Goal: Task Accomplishment & Management: Manage account settings

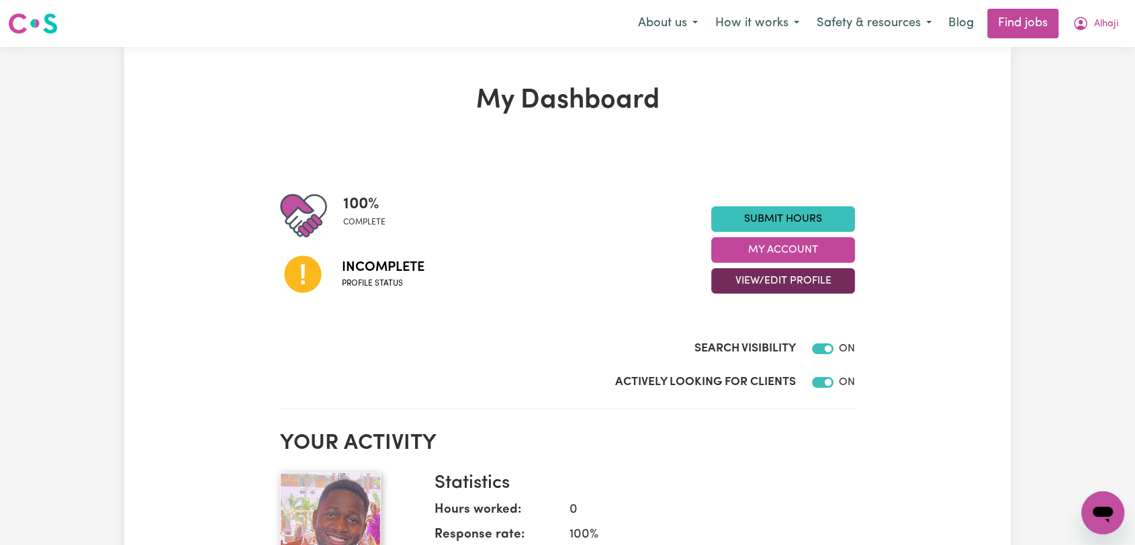
click at [787, 284] on button "View/Edit Profile" at bounding box center [783, 281] width 144 height 26
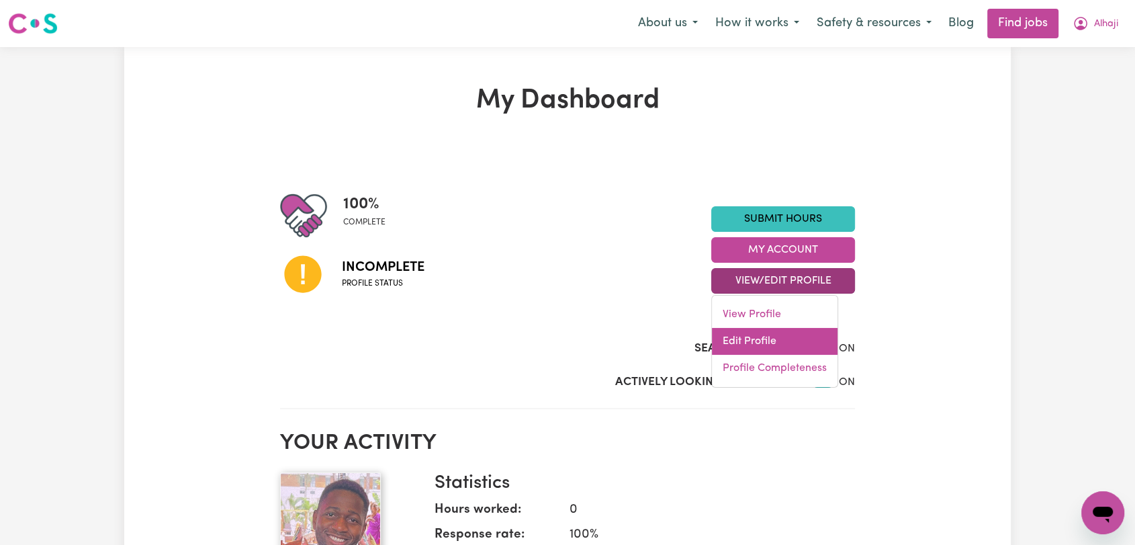
click at [794, 332] on link "Edit Profile" at bounding box center [775, 341] width 126 height 27
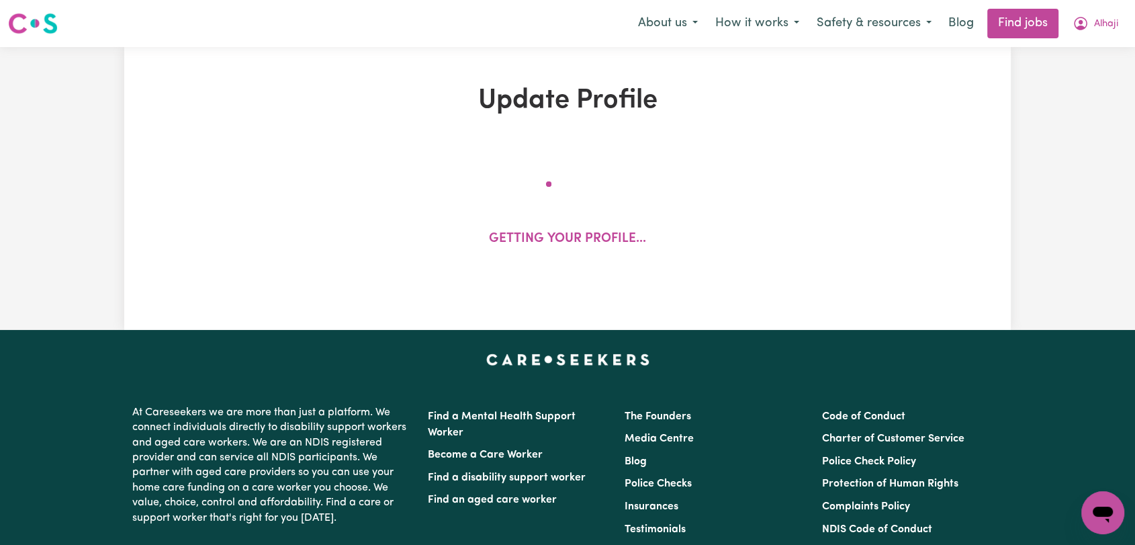
select select "male"
select select "Australian Citizen"
select select "Studying a healthcare related degree or qualification"
select select "95"
select select "110"
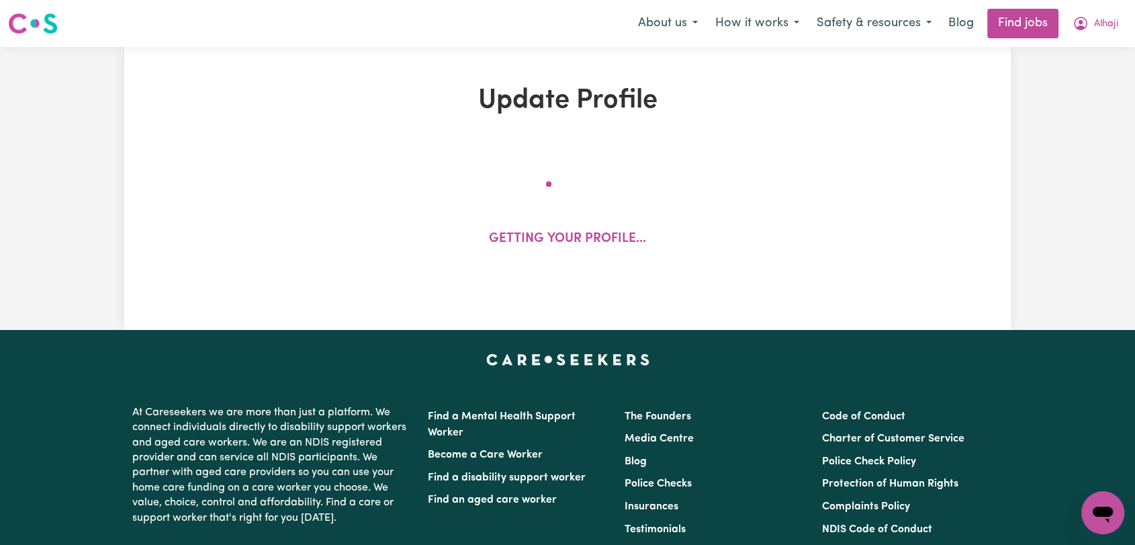
select select "135"
select select "155"
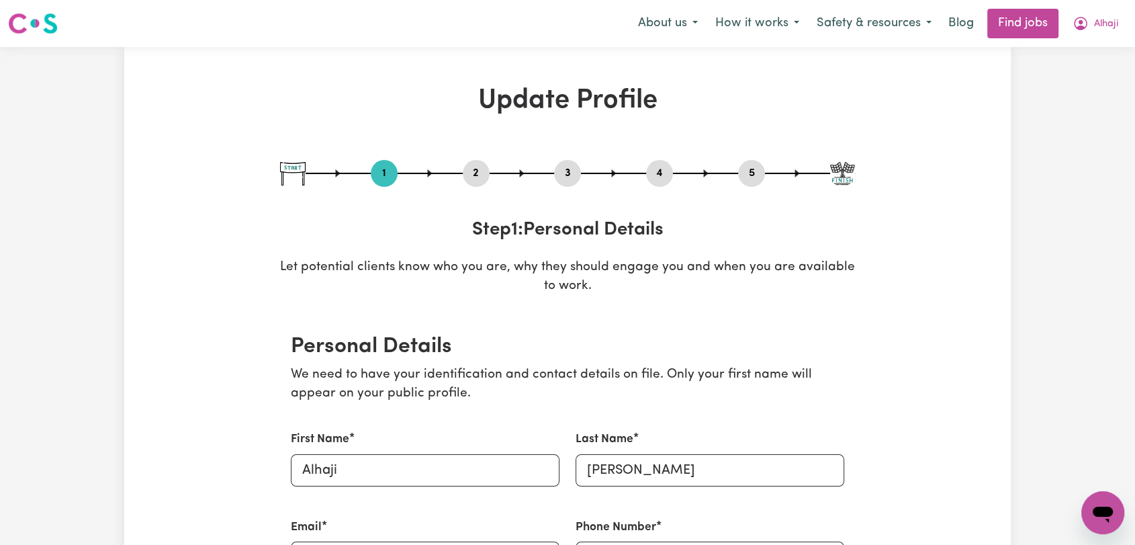
drag, startPoint x: 471, startPoint y: 166, endPoint x: 524, endPoint y: 229, distance: 82.9
click at [471, 167] on button "2" at bounding box center [476, 172] width 27 height 17
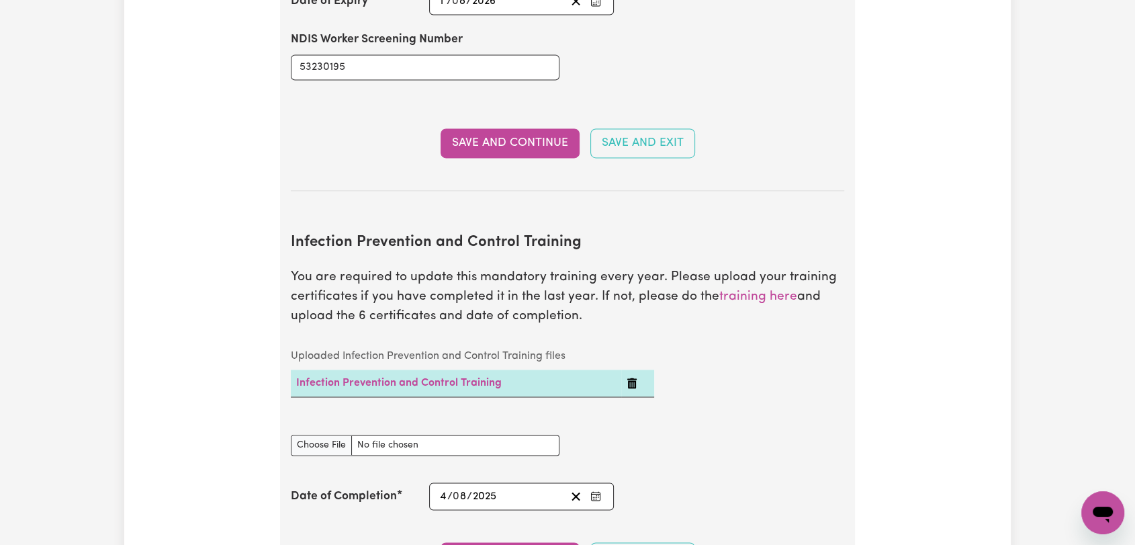
scroll to position [2163, 0]
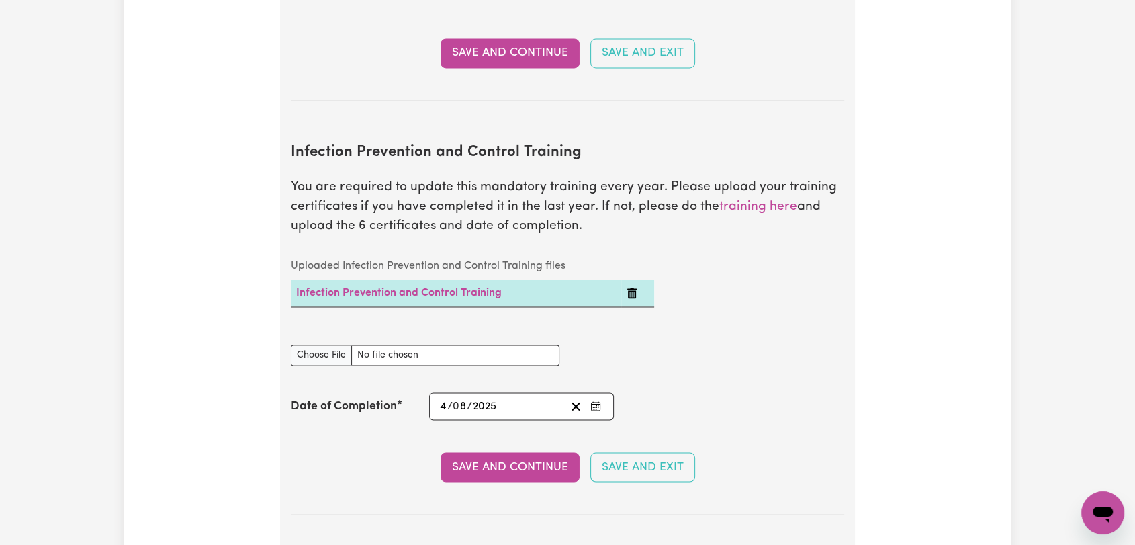
click at [628, 287] on icon "Delete Infection Prevention and Control Training" at bounding box center [631, 292] width 9 height 11
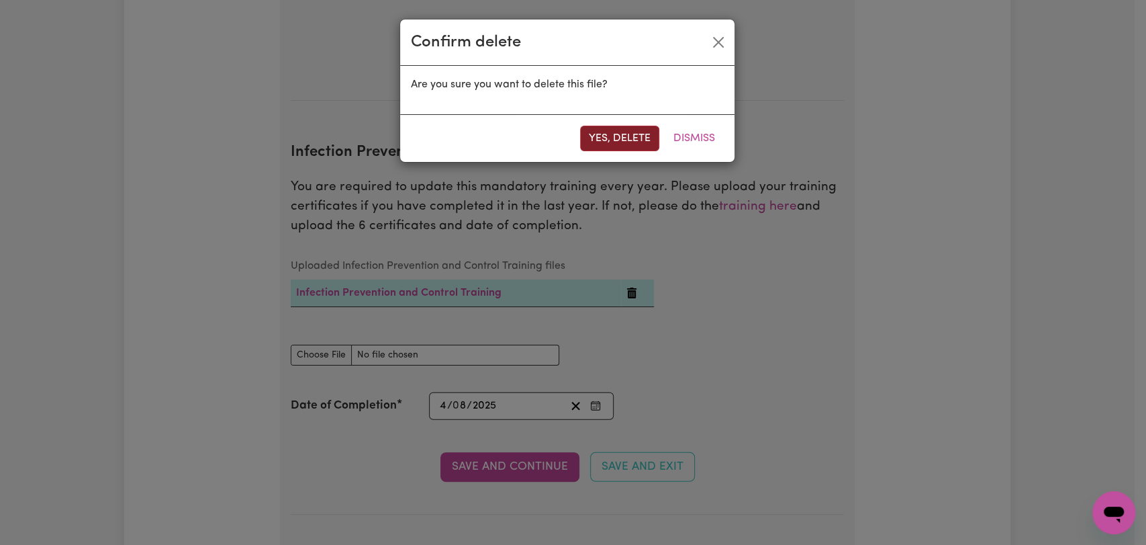
click at [601, 134] on button "Yes, delete" at bounding box center [619, 139] width 79 height 26
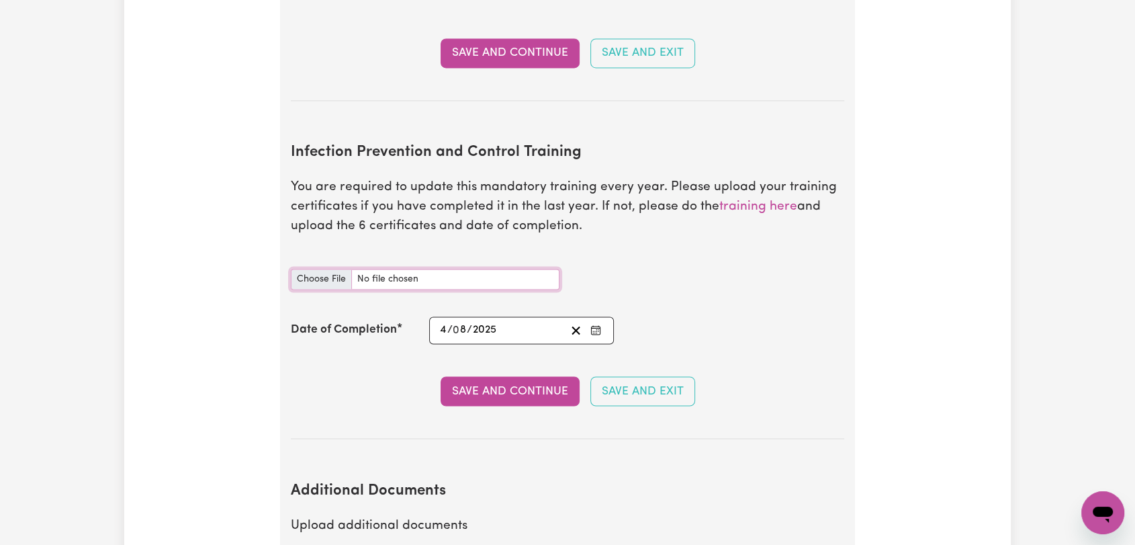
click at [333, 269] on input "Infection Prevention and Control Training document" at bounding box center [425, 279] width 269 height 21
type input "C:\fakepath\Alhaji Bangura - IPC - WASTE MANAGEMENT - 03SEP25--.jpeg"
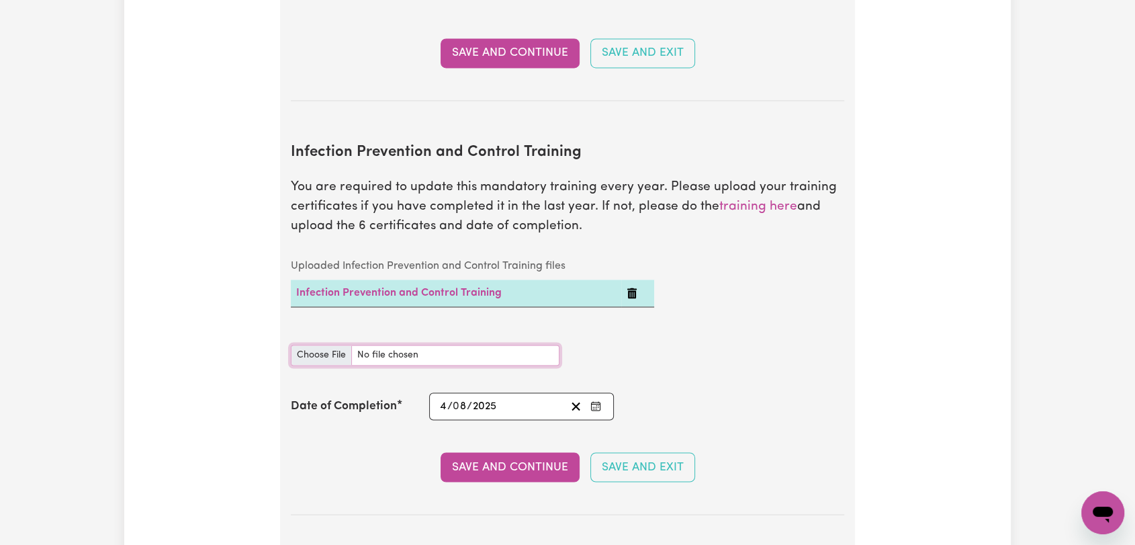
click at [312, 344] on input "Infection Prevention and Control Training document" at bounding box center [425, 354] width 269 height 21
type input "C:\fakepath\Alhaji Bangura - IPC - PPE - 03SEP25--.jpeg"
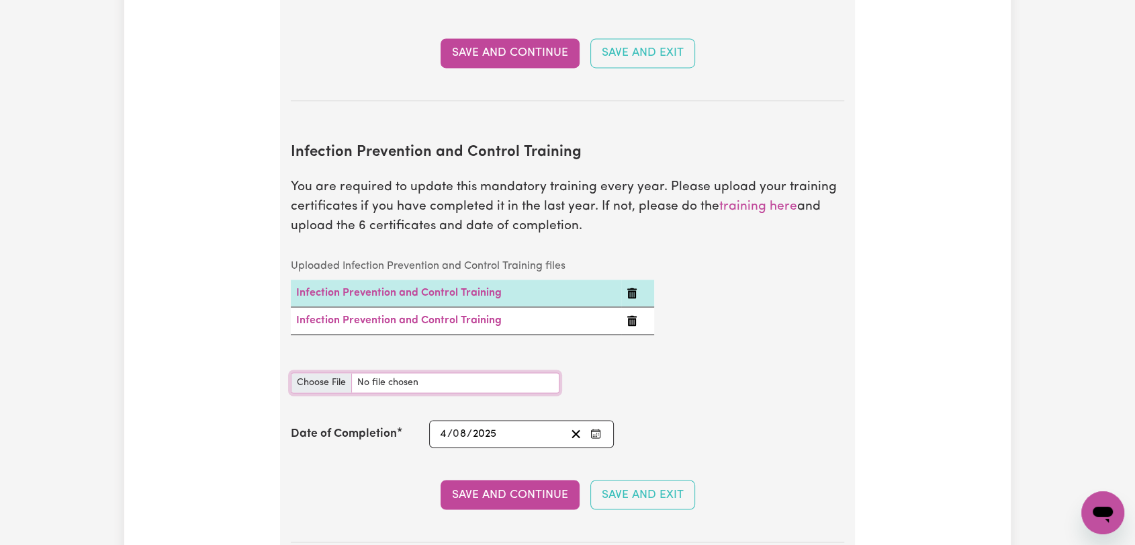
click at [312, 372] on input "Infection Prevention and Control Training document" at bounding box center [425, 382] width 269 height 21
type input "C:\fakepath\Alhaji Bangura - IPC - OUTBREAKS - 03SEP25--.jpeg"
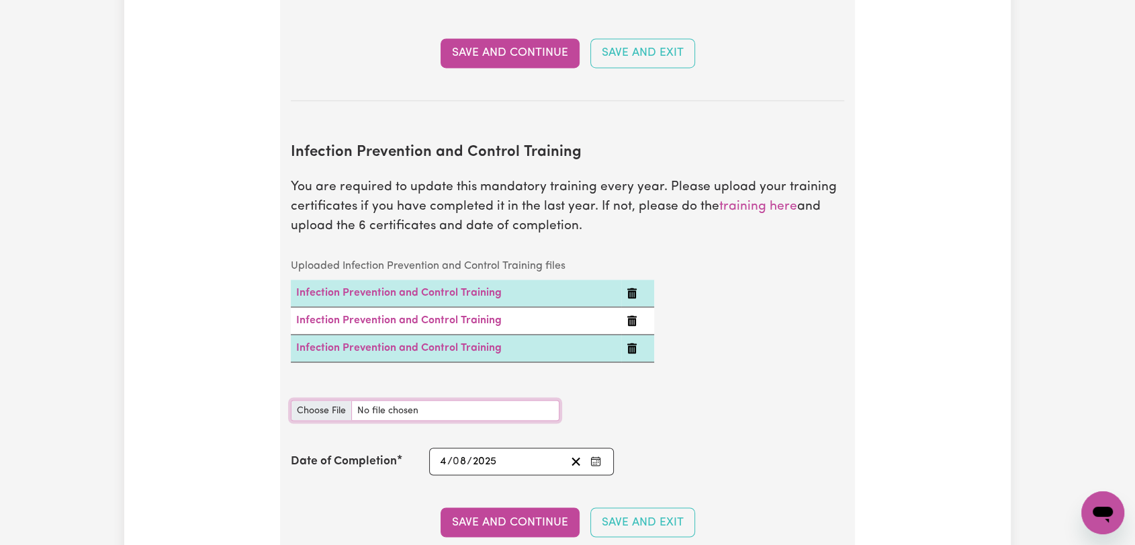
click at [312, 399] on input "Infection Prevention and Control Training document" at bounding box center [425, 409] width 269 height 21
type input "C:\fakepath\Alhaji Bangura - IPC - HAND HYGIENE - 03SEP25--.jpeg"
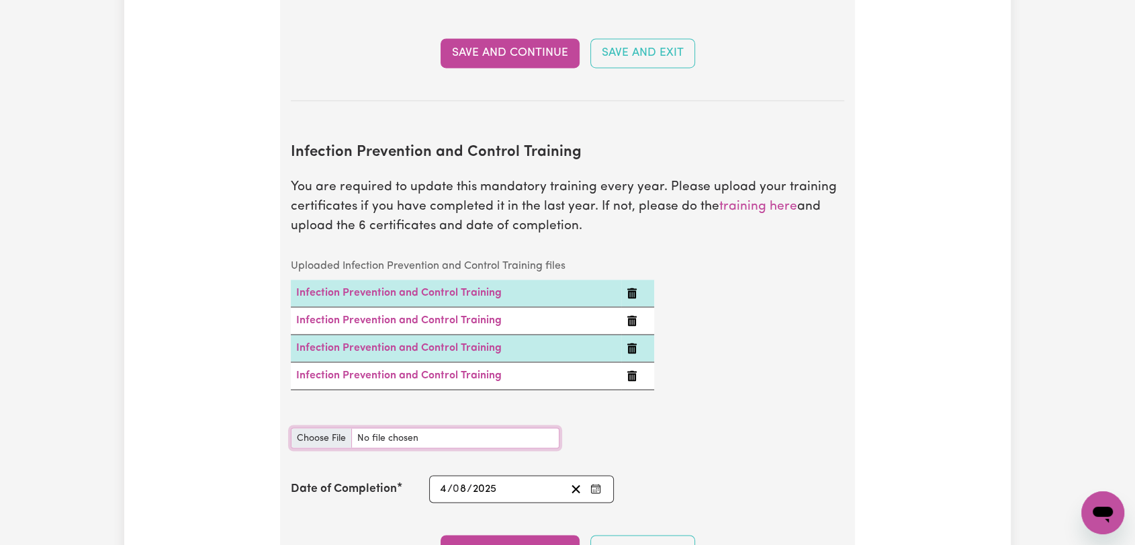
click at [317, 427] on input "Infection Prevention and Control Training document" at bounding box center [425, 437] width 269 height 21
type input "C:\fakepath\Alhaji Bangura - IPC - CLEANING - 03SEP25--.jpeg"
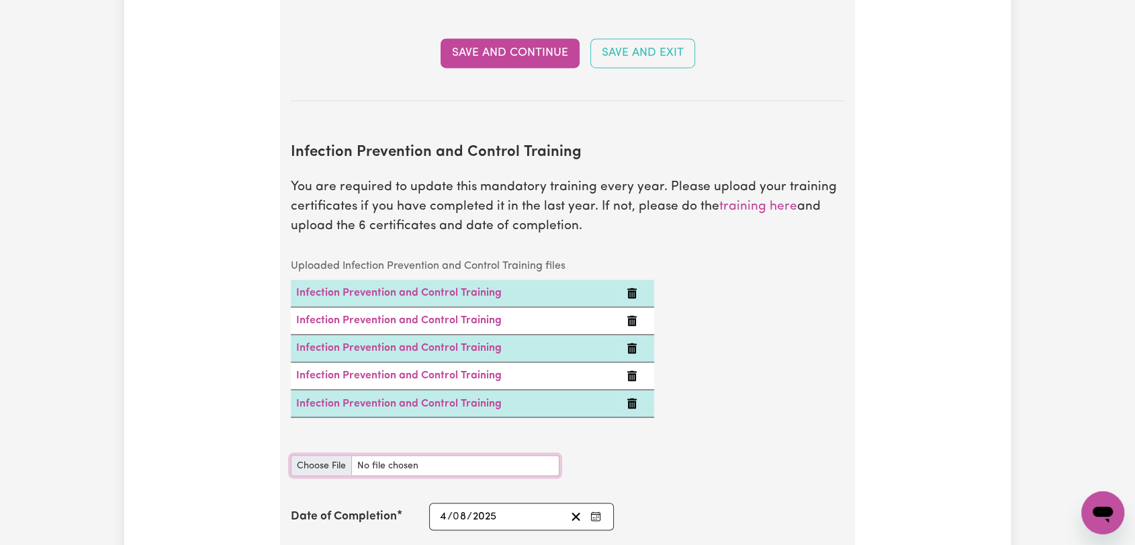
click at [321, 455] on input "Infection Prevention and Control Training document" at bounding box center [425, 465] width 269 height 21
type input "C:\fakepath\Alhaji Bangura - IPC - CHAIN OF INFECTION - 03SEP25--.jpeg"
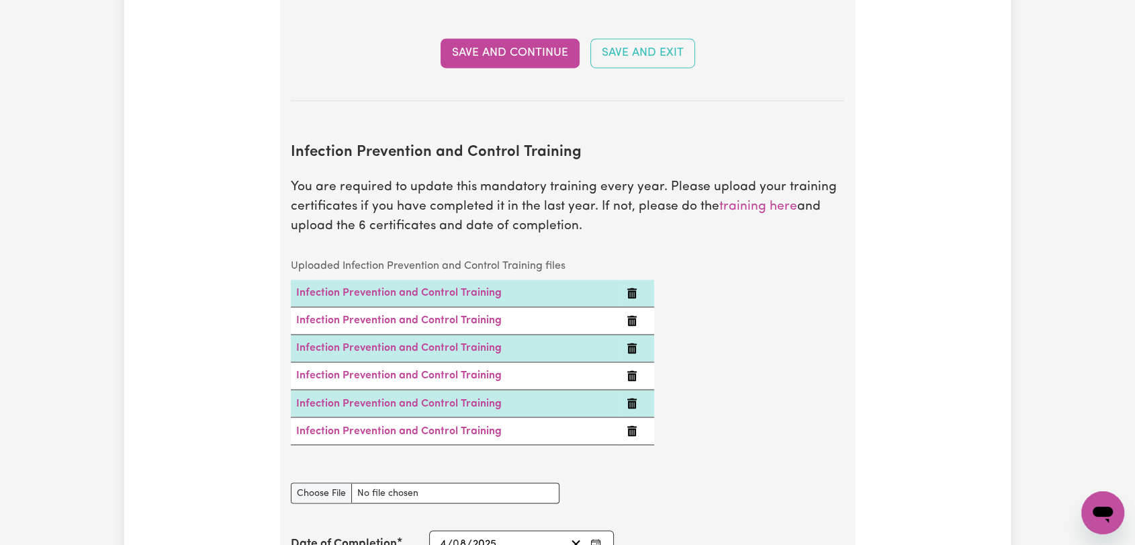
scroll to position [2238, 0]
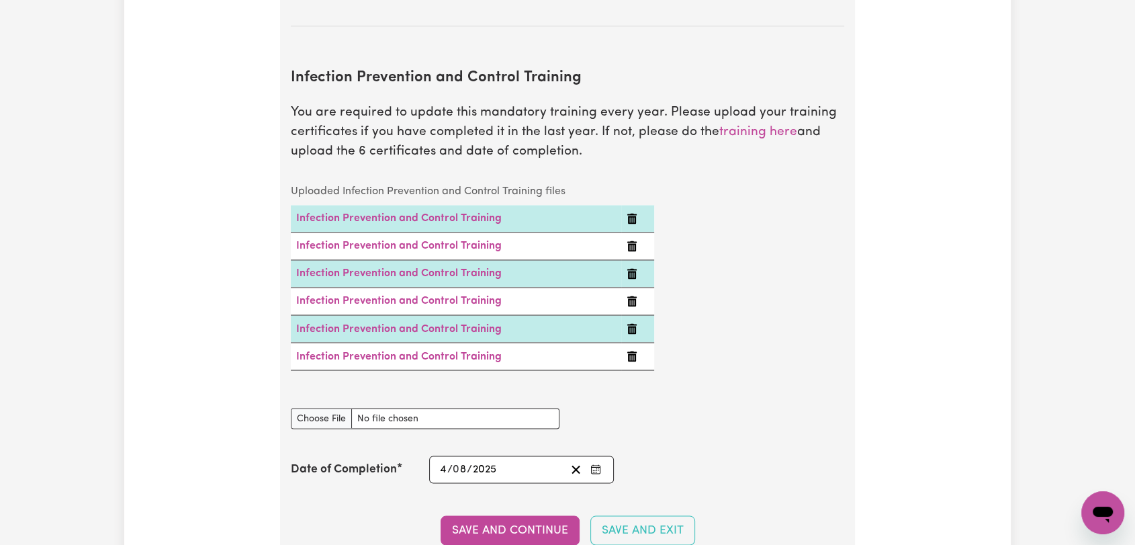
click at [600, 460] on button "Enter the Date of Completion of your Infection Prevention and Control Training" at bounding box center [595, 469] width 19 height 18
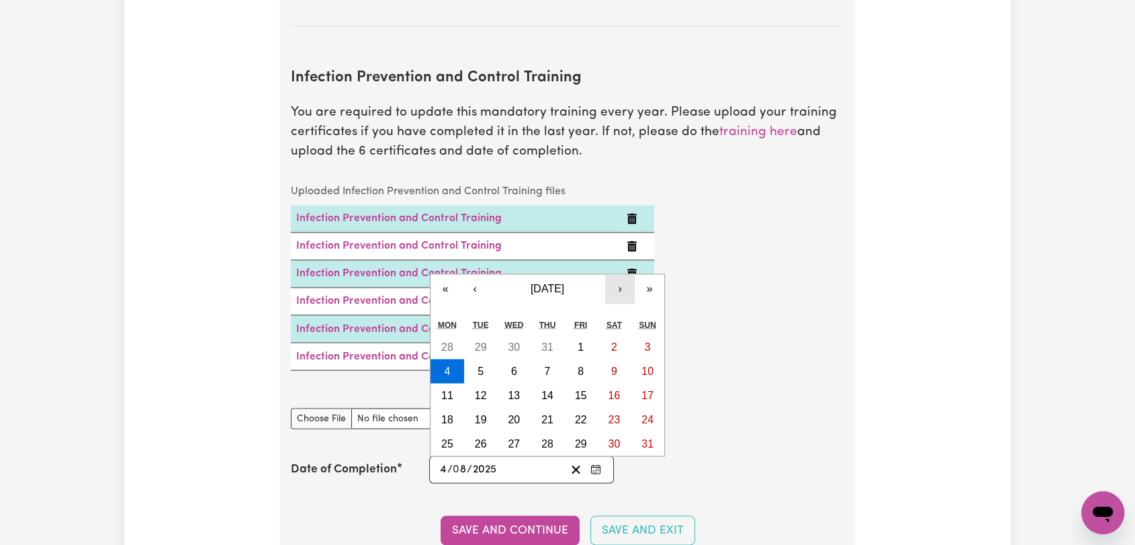
click at [619, 274] on button "›" at bounding box center [620, 289] width 30 height 30
click at [520, 334] on button "3" at bounding box center [514, 346] width 34 height 24
type input "2025-09-03"
type input "3"
type input "9"
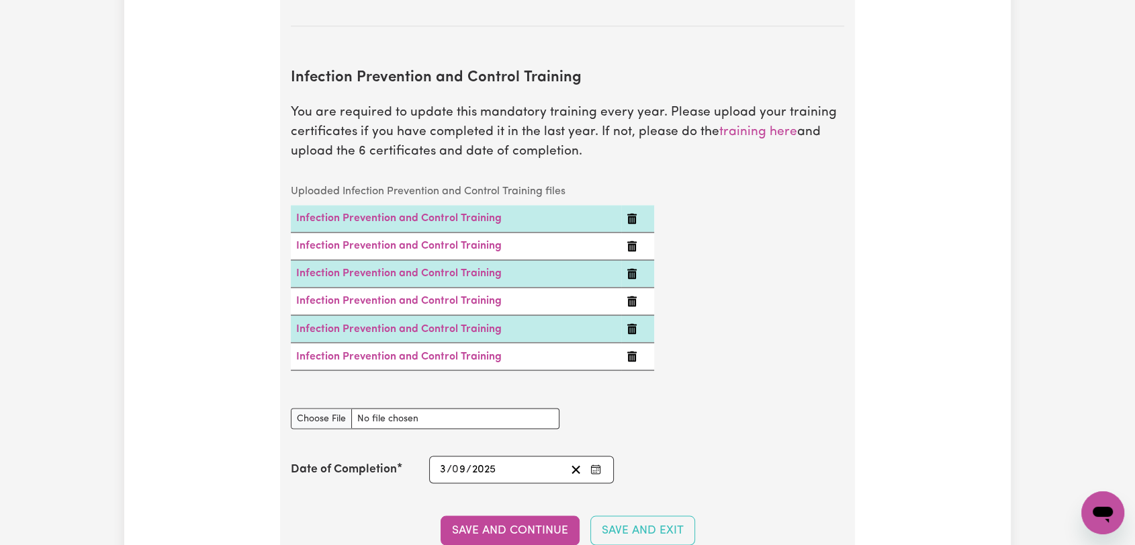
drag, startPoint x: 481, startPoint y: 504, endPoint x: 510, endPoint y: 449, distance: 61.6
click at [481, 515] on button "Save and Continue" at bounding box center [509, 530] width 139 height 30
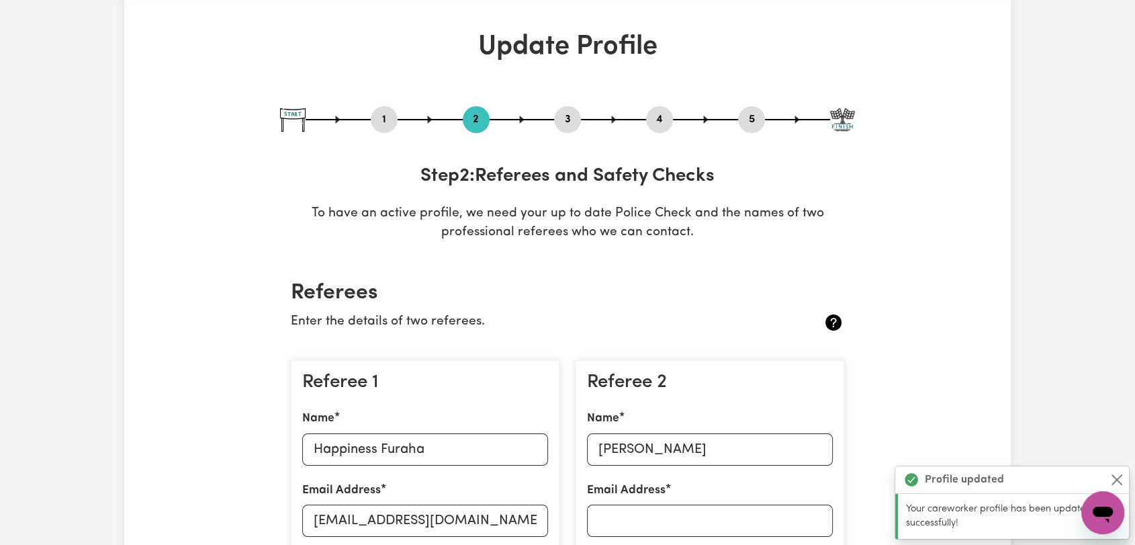
scroll to position [0, 0]
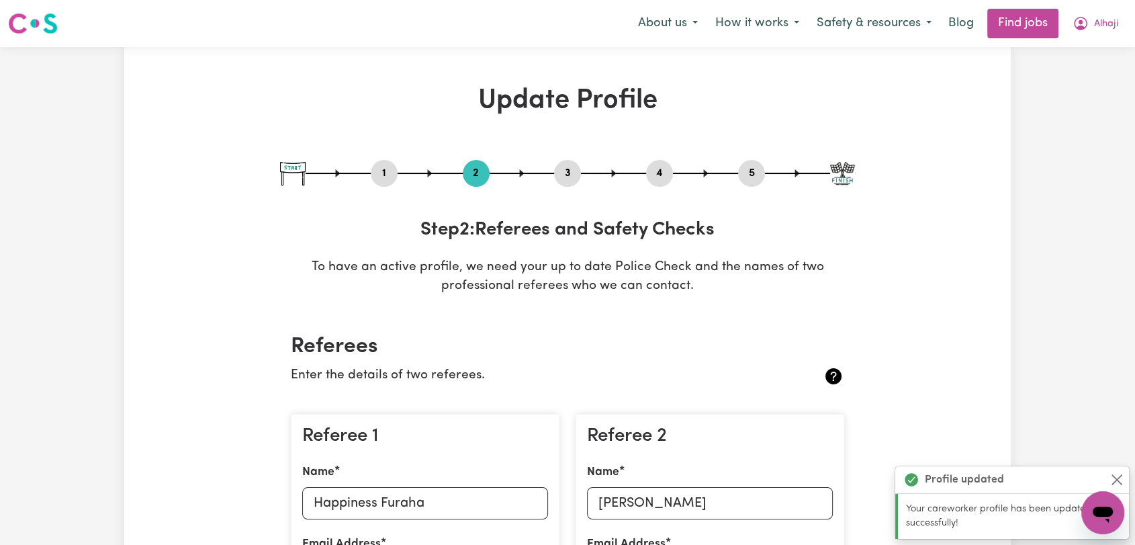
click at [574, 171] on button "3" at bounding box center [567, 172] width 27 height 17
select select "2020"
select select "2025"
select select "2023"
select select "2019"
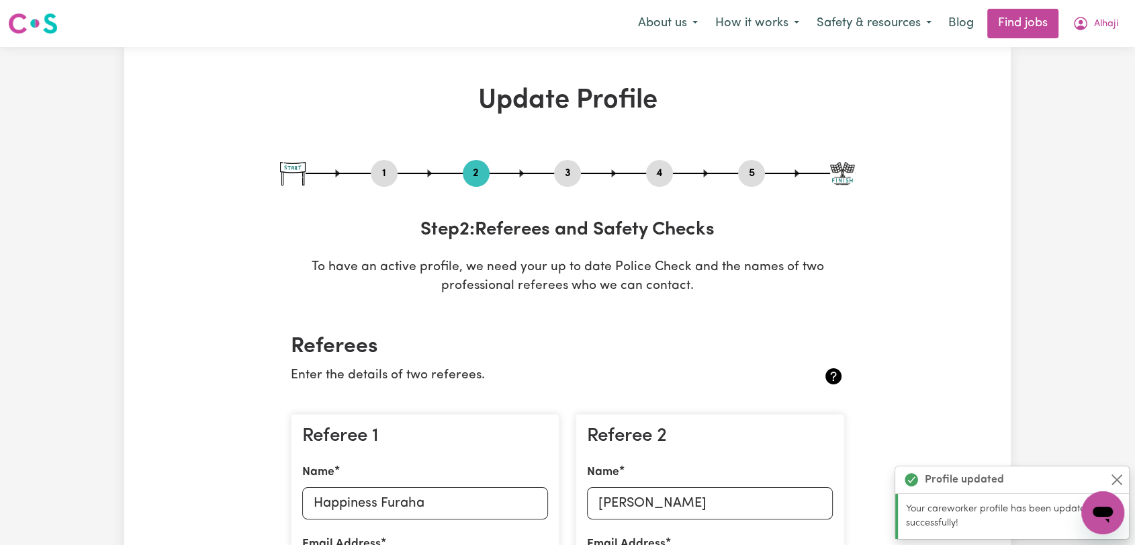
select select "2020"
select select "Certificate III (Individual Support)"
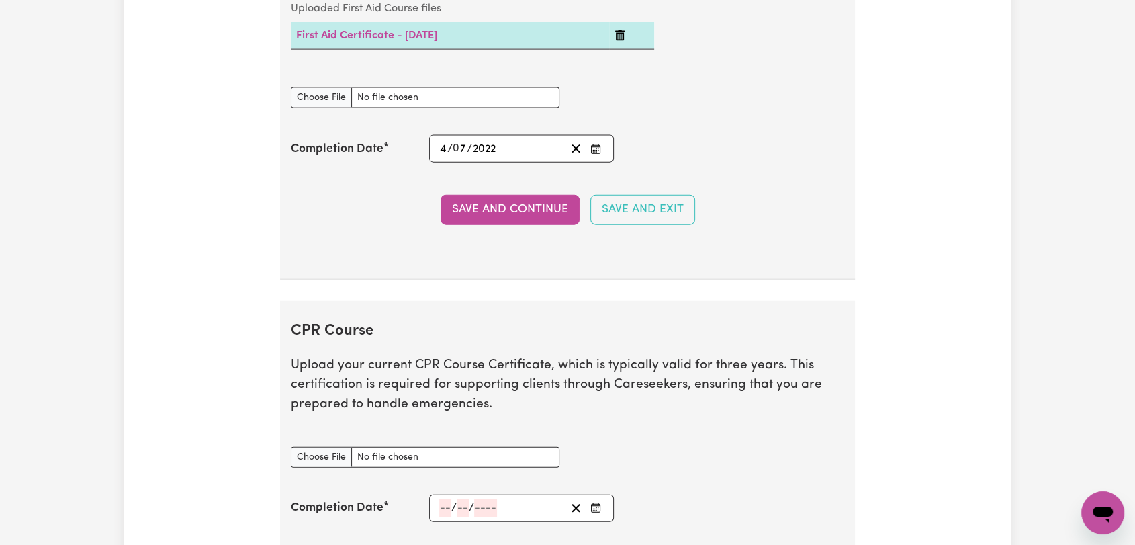
scroll to position [3133, 0]
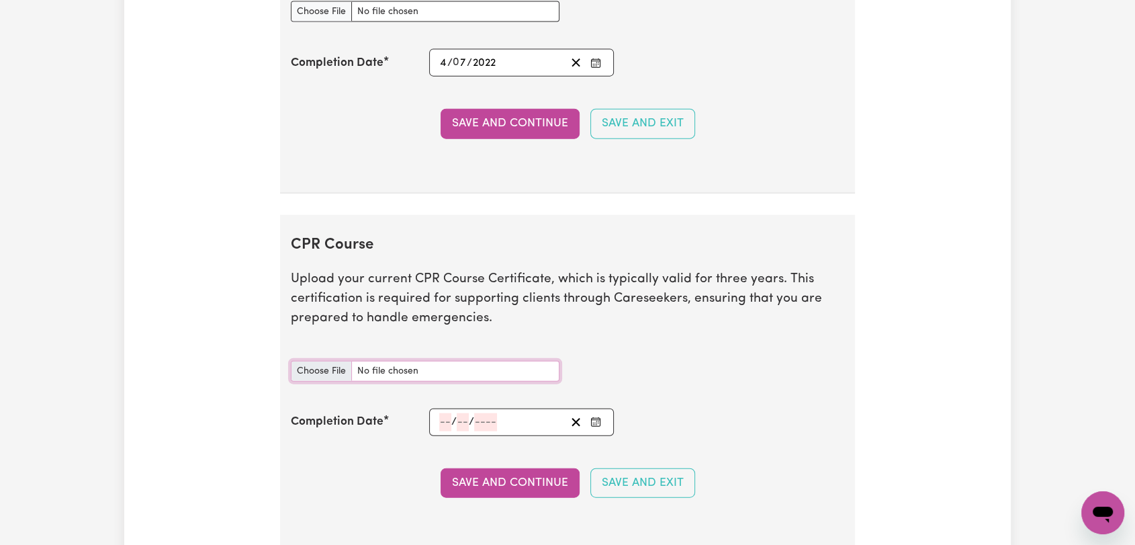
click at [333, 371] on input "CPR Course document" at bounding box center [425, 371] width 269 height 21
type input "C:\fakepath\Alhaji Bangura - CPR - 19JUN24--.jpeg"
click at [446, 414] on input "number" at bounding box center [445, 422] width 12 height 18
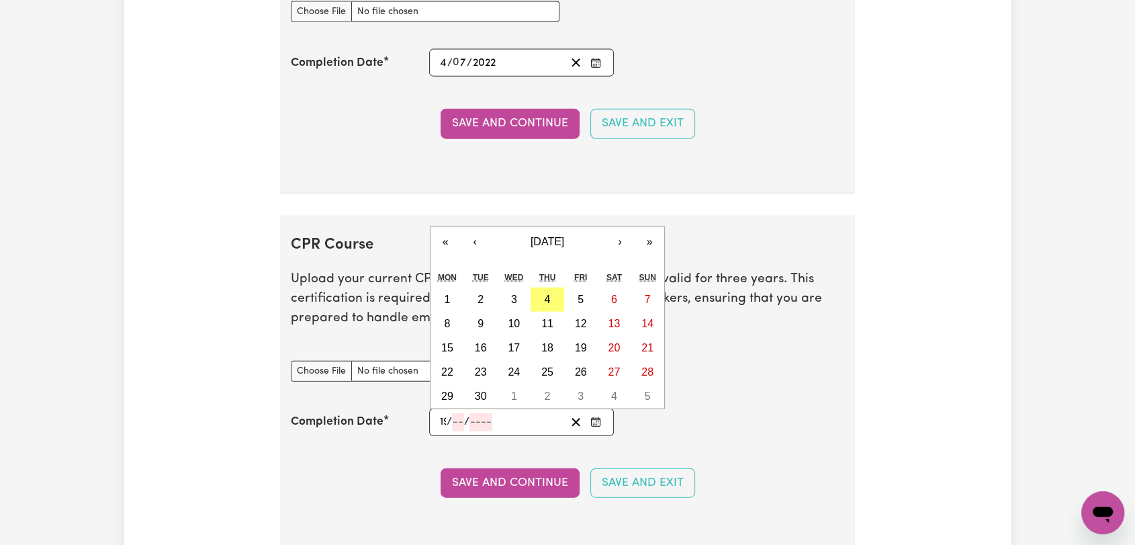
type input "19"
type input "06"
type input "202"
type input "2024-06-19"
type input "6"
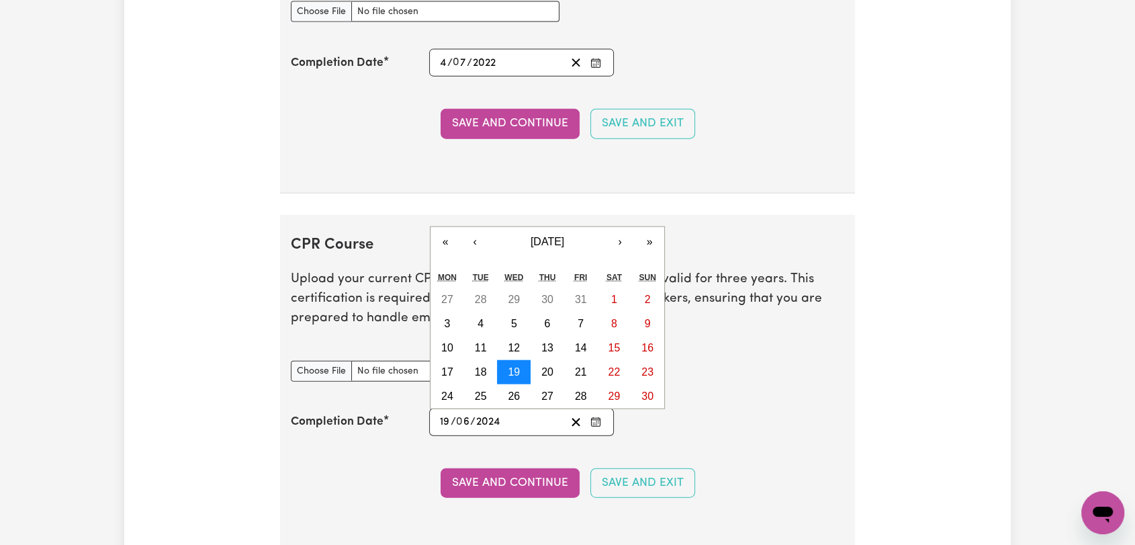
type input "2024"
click at [512, 366] on abbr "19" at bounding box center [514, 371] width 12 height 11
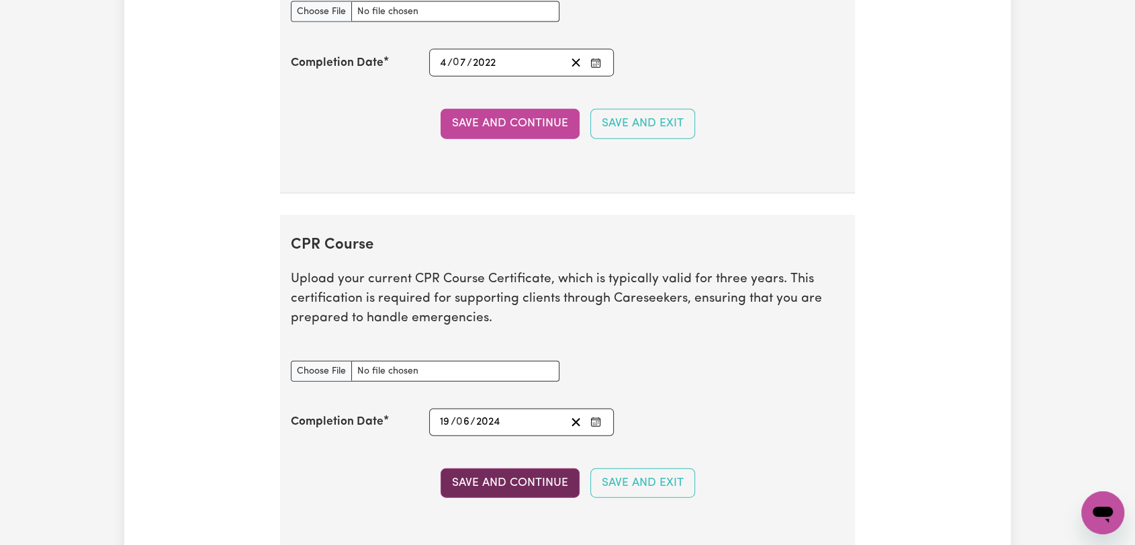
click at [490, 477] on button "Save and Continue" at bounding box center [509, 483] width 139 height 30
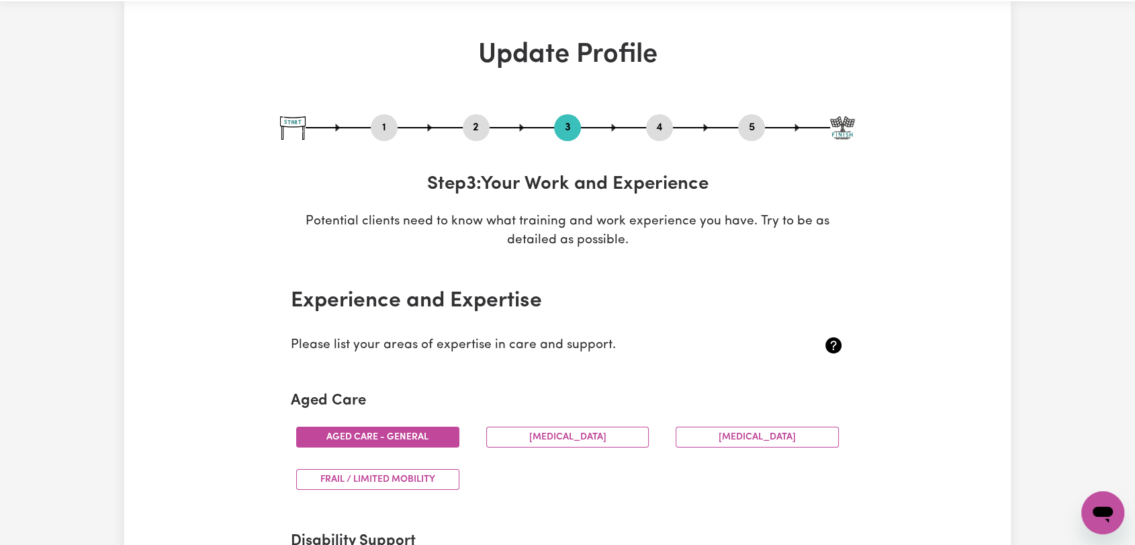
scroll to position [0, 0]
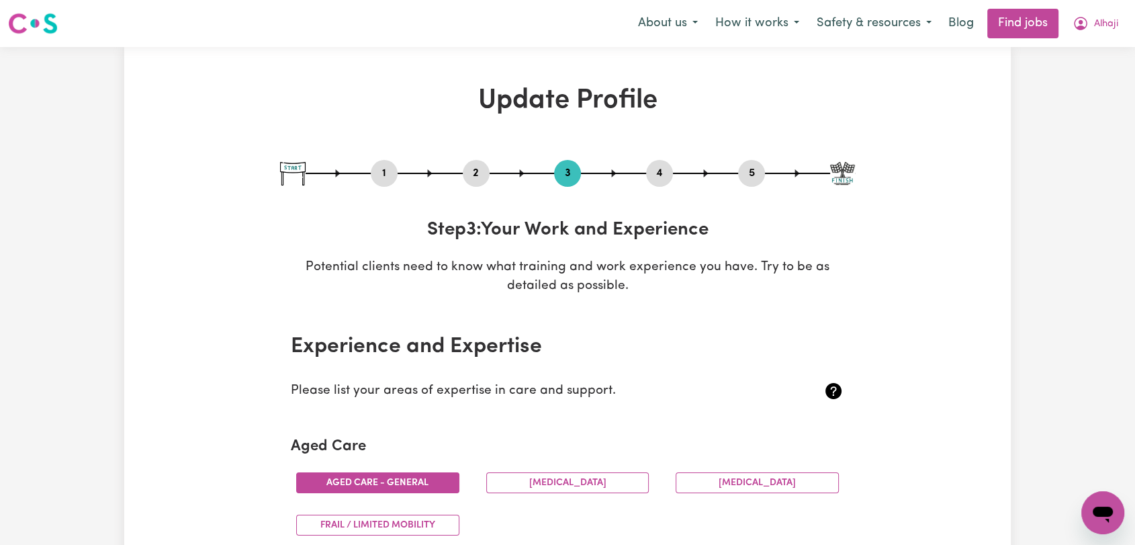
click at [650, 174] on button "4" at bounding box center [659, 172] width 27 height 17
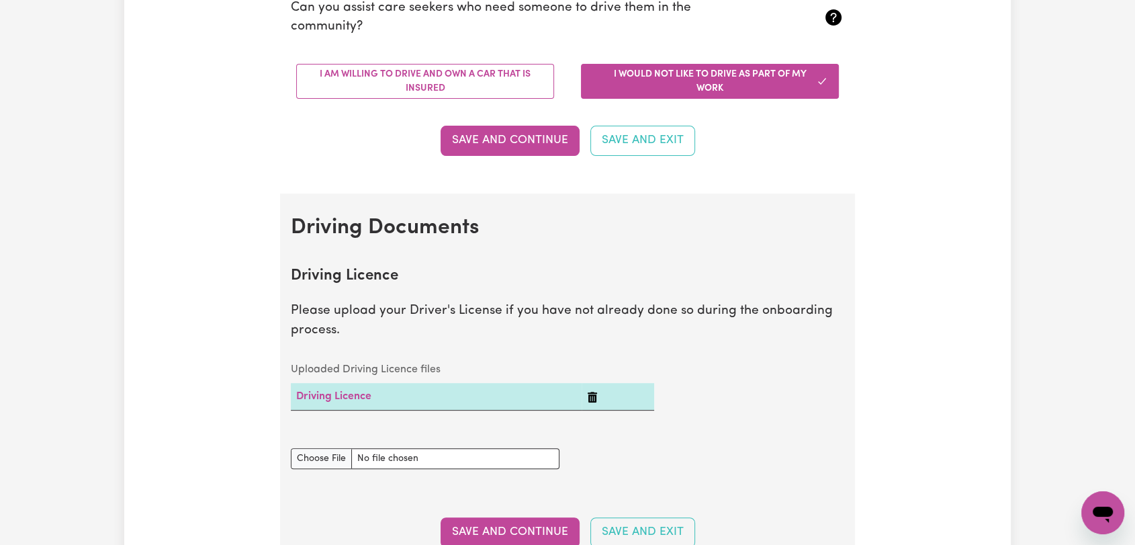
scroll to position [75, 0]
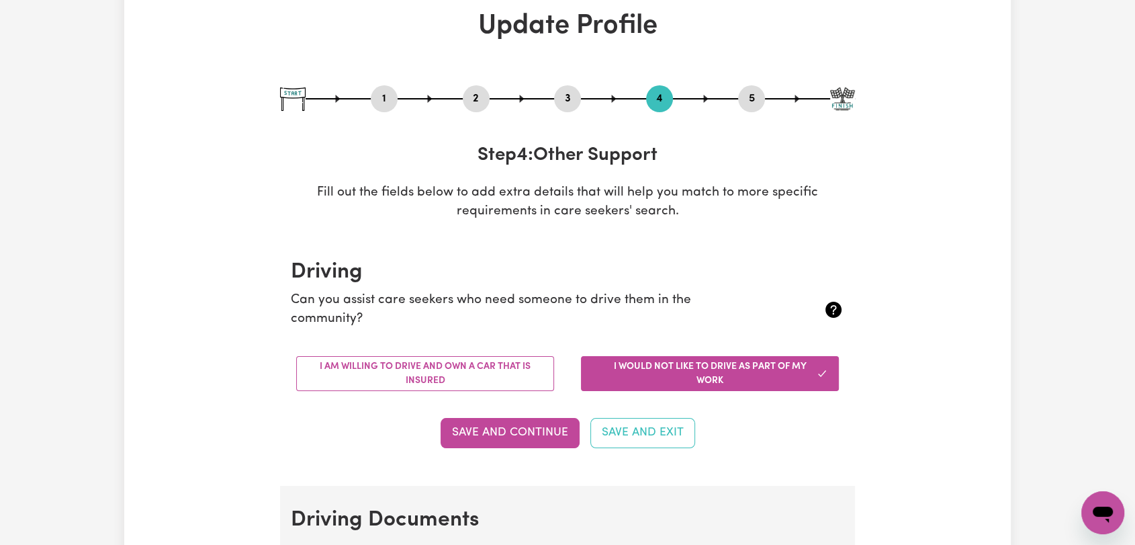
click at [745, 95] on button "5" at bounding box center [751, 98] width 27 height 17
select select "I am providing services privately on my own"
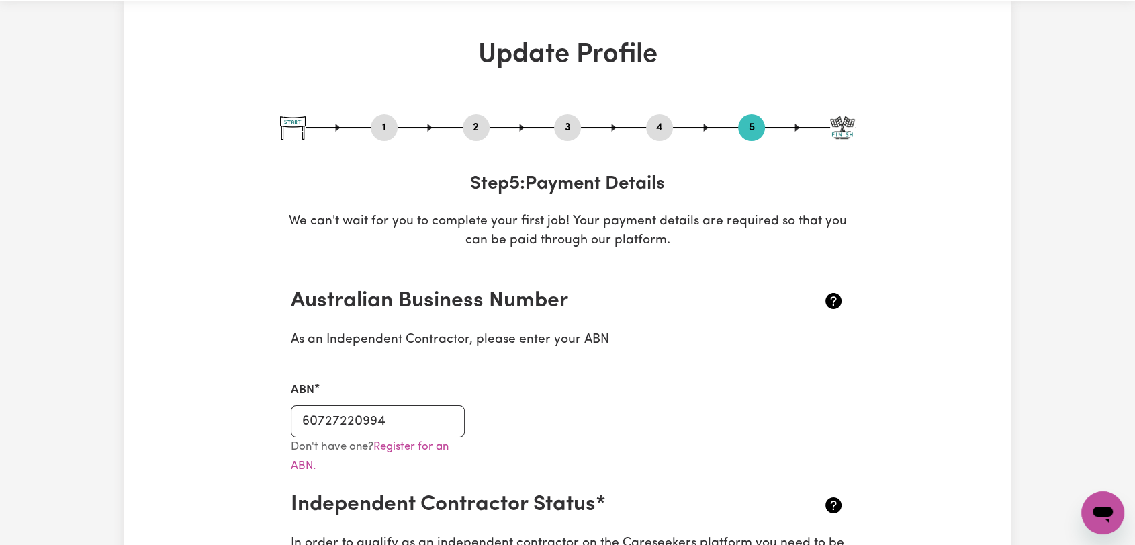
scroll to position [0, 0]
